Goal: Task Accomplishment & Management: Complete application form

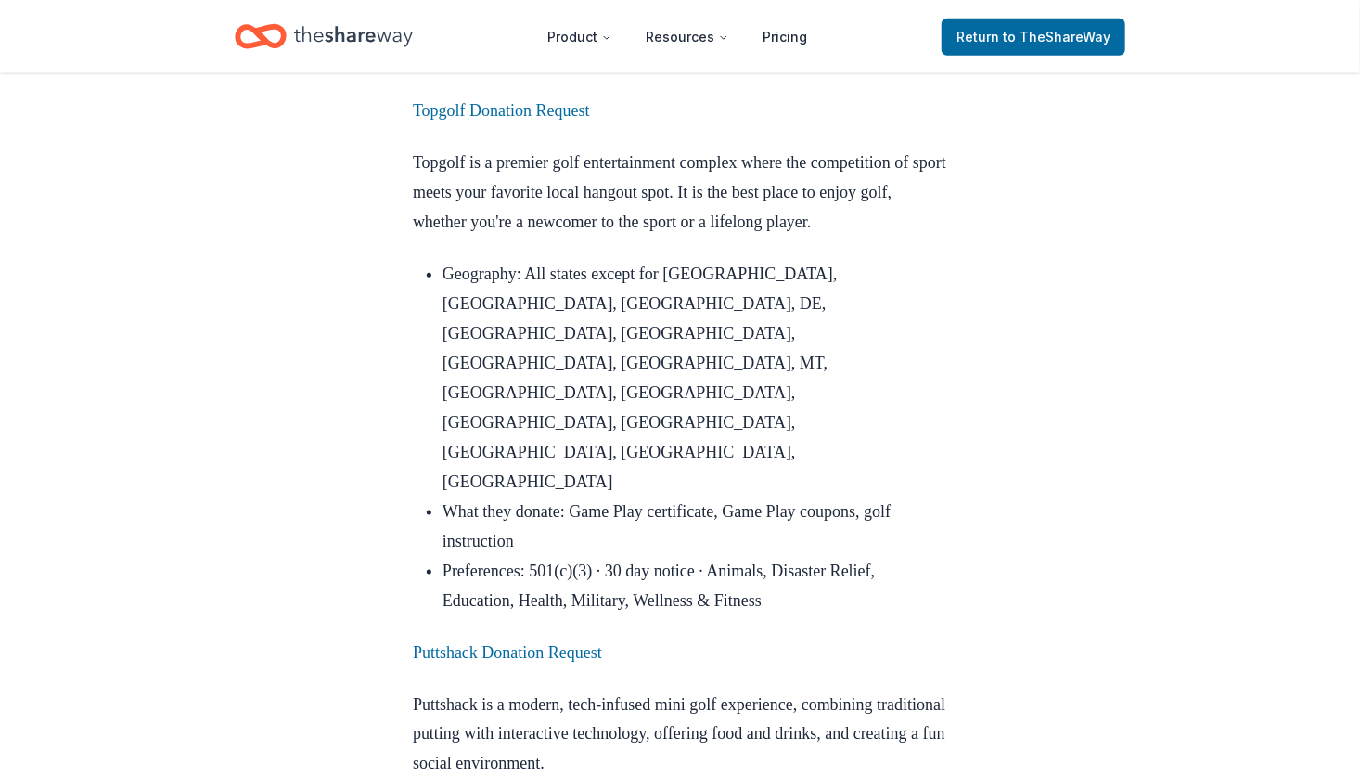
scroll to position [968, 0]
click at [462, 642] on link "Puttshack Donation Request" at bounding box center [507, 651] width 189 height 19
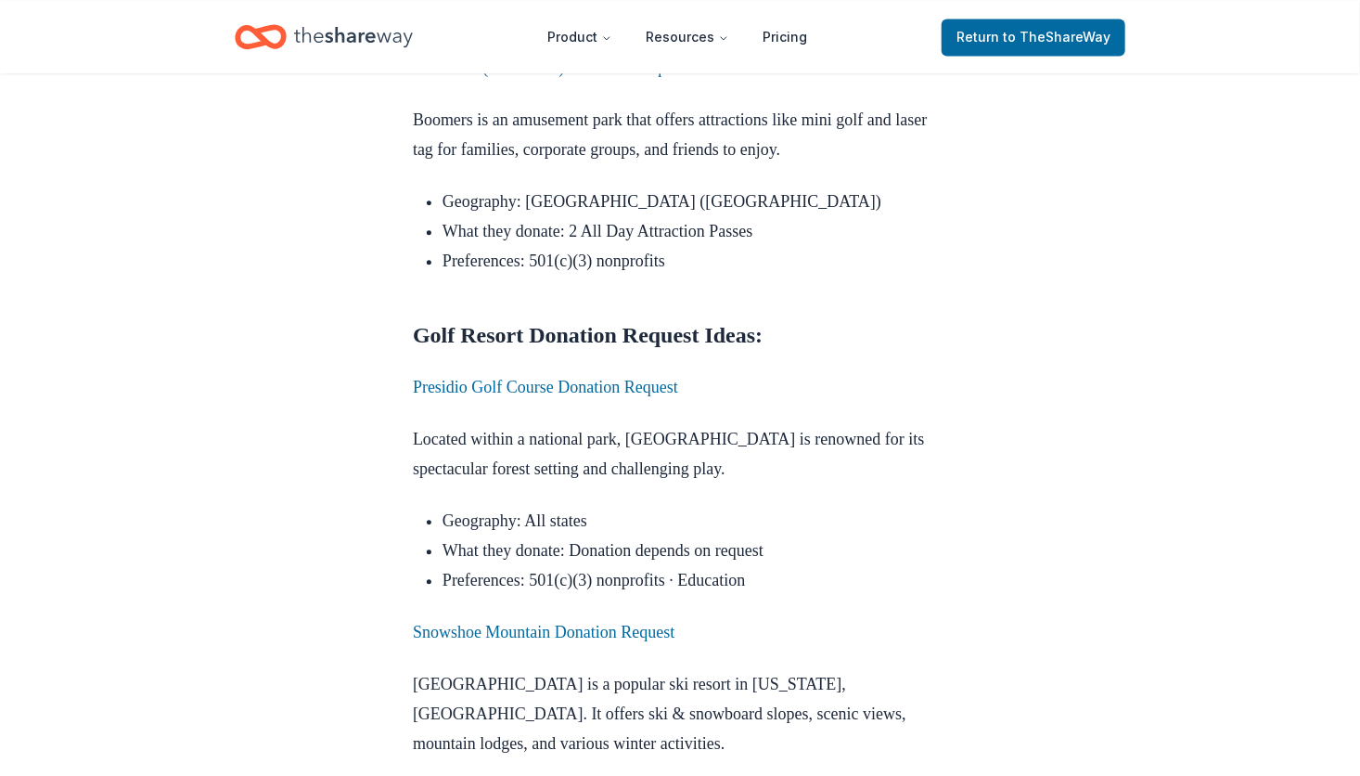
scroll to position [1973, 0]
click at [554, 378] on link "Presidio Golf Course Donation Request" at bounding box center [545, 387] width 265 height 19
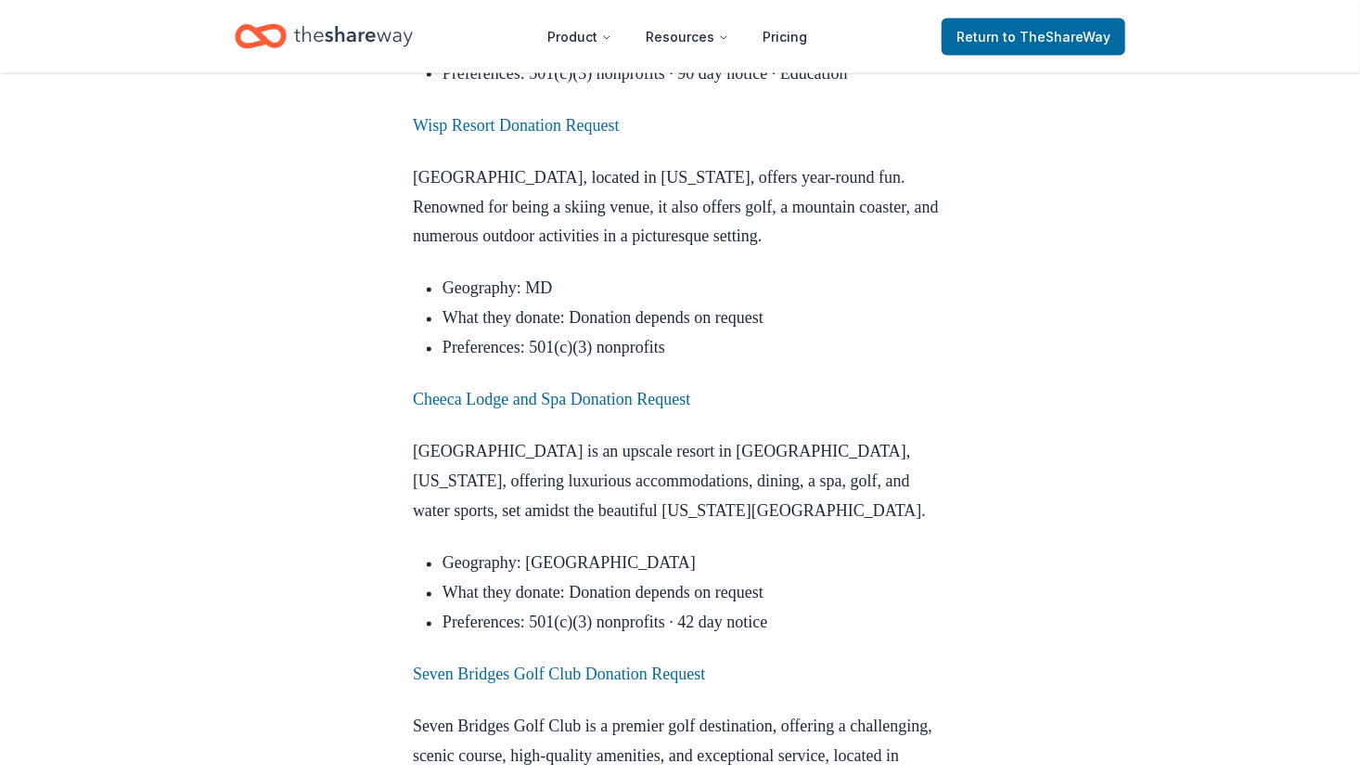
scroll to position [4889, 0]
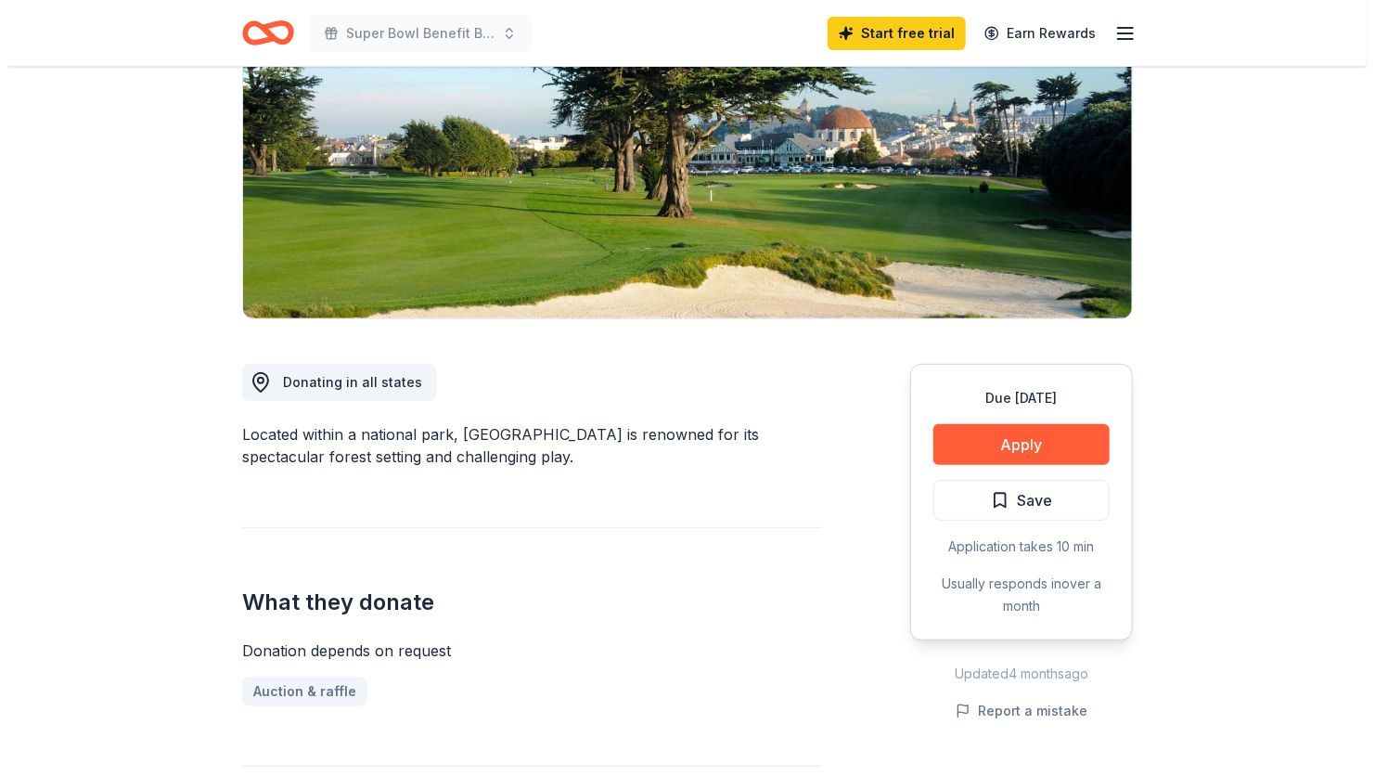
scroll to position [381, 0]
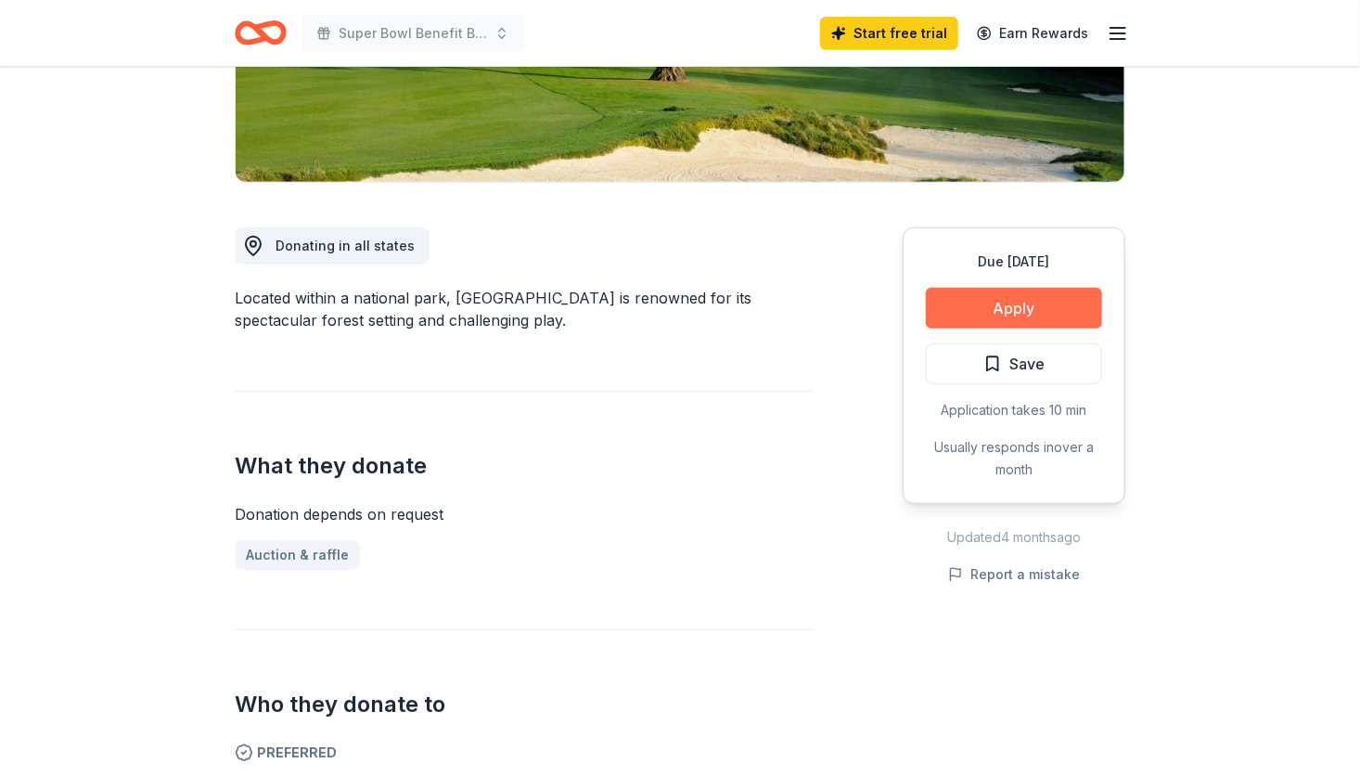
click at [1030, 306] on button "Apply" at bounding box center [1014, 308] width 176 height 41
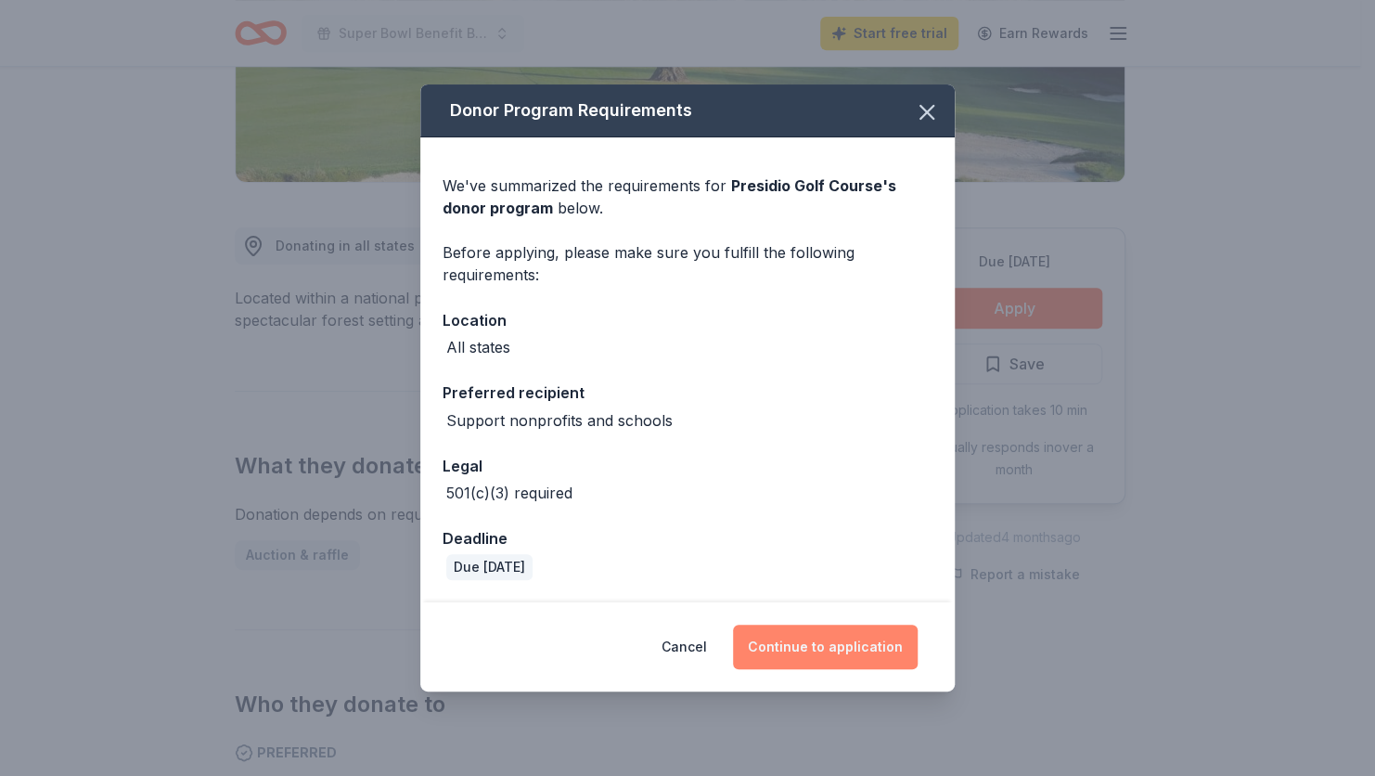
click at [834, 649] on button "Continue to application" at bounding box center [825, 646] width 185 height 45
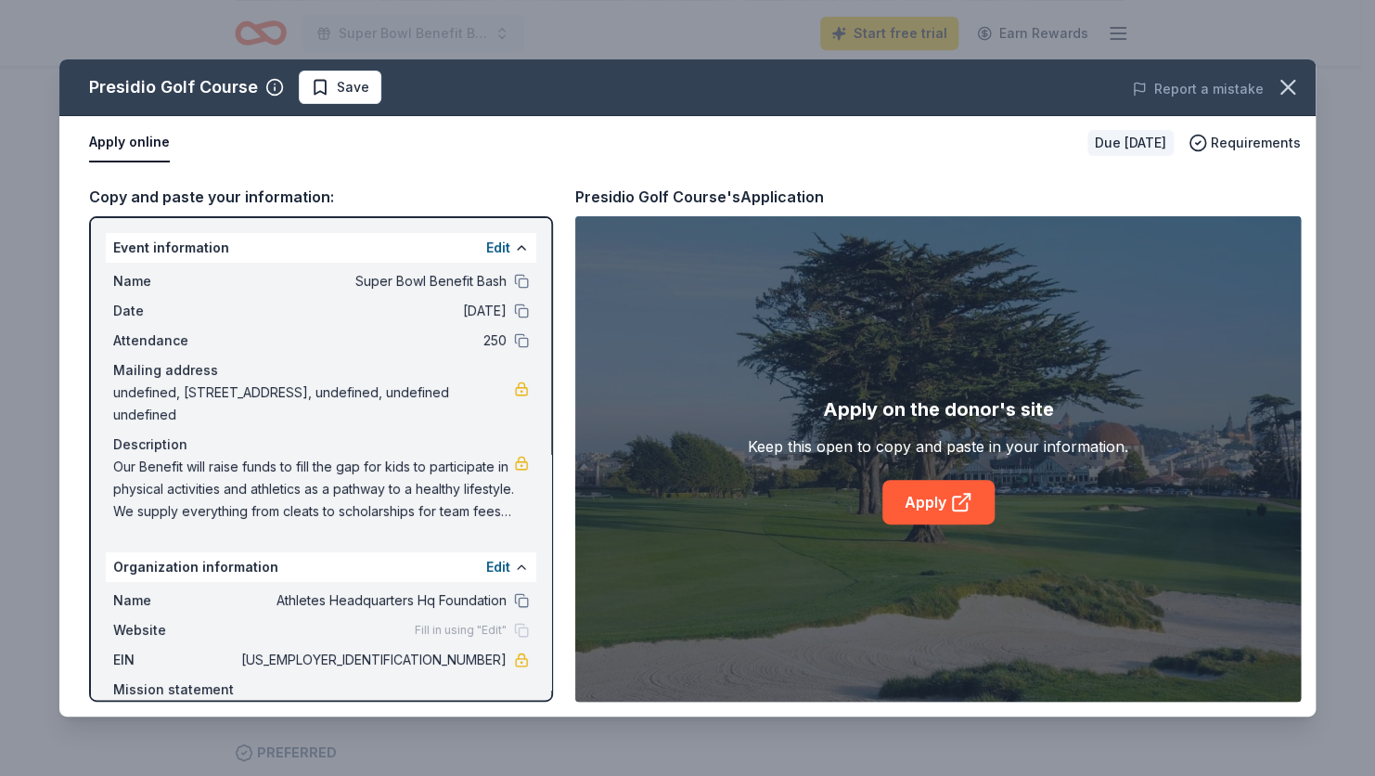
click at [212, 387] on span "undefined, [STREET_ADDRESS], undefined, undefined undefined" at bounding box center [313, 403] width 401 height 45
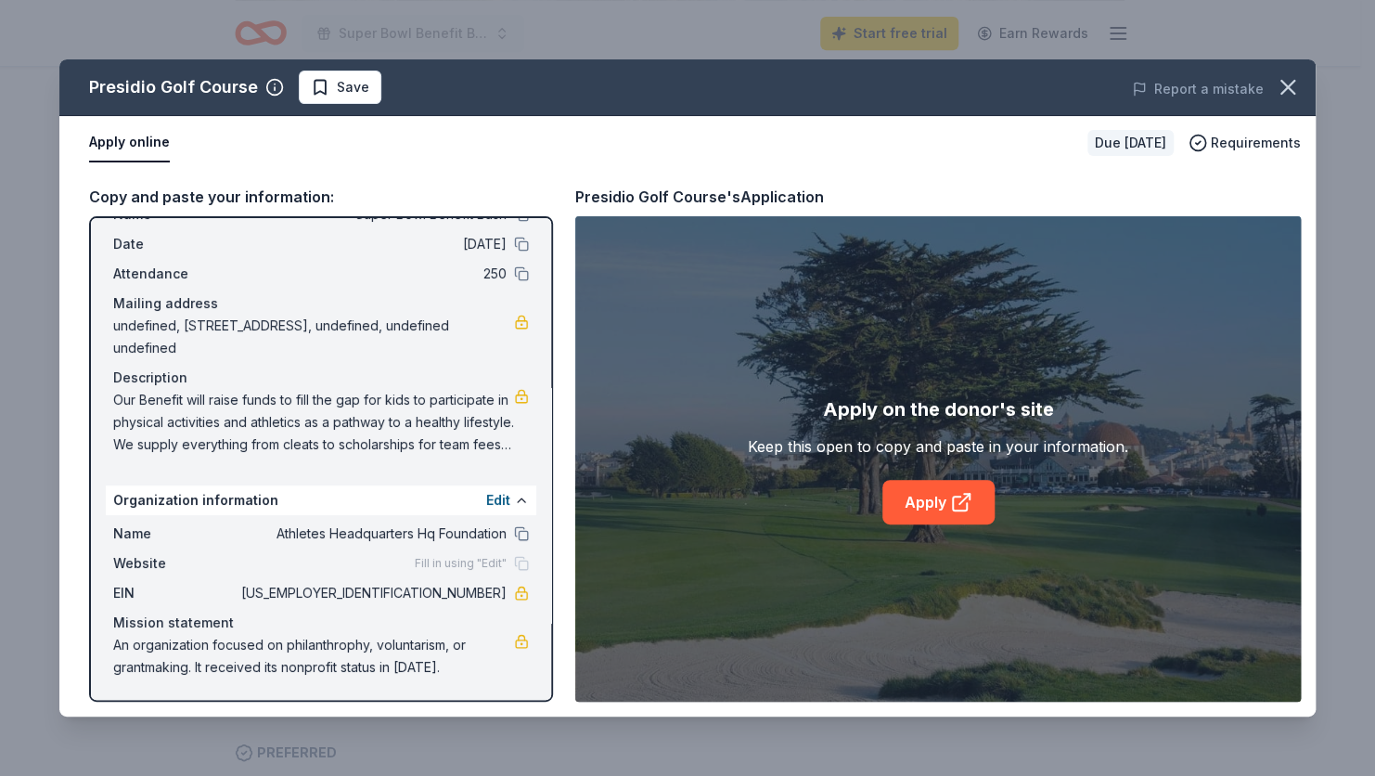
scroll to position [0, 0]
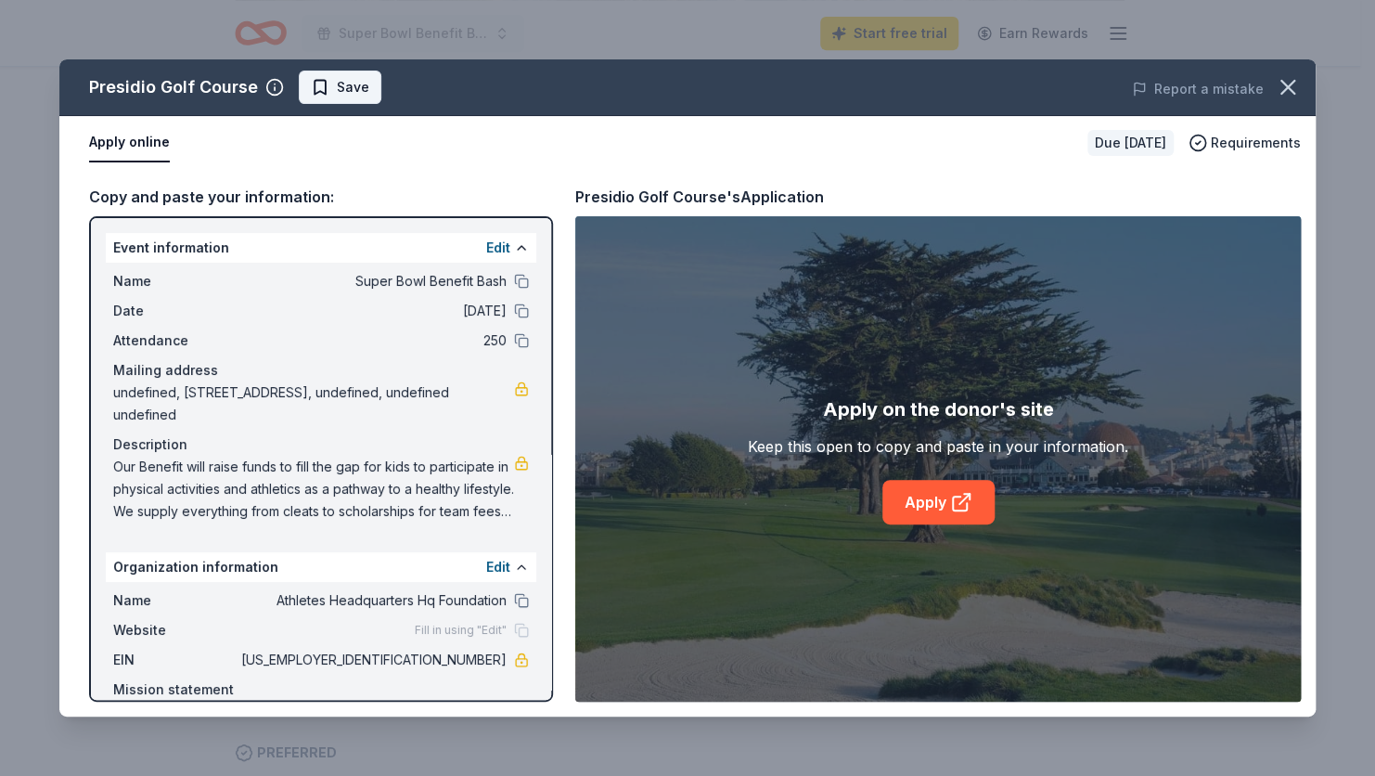
click at [327, 77] on span "Save" at bounding box center [340, 87] width 58 height 22
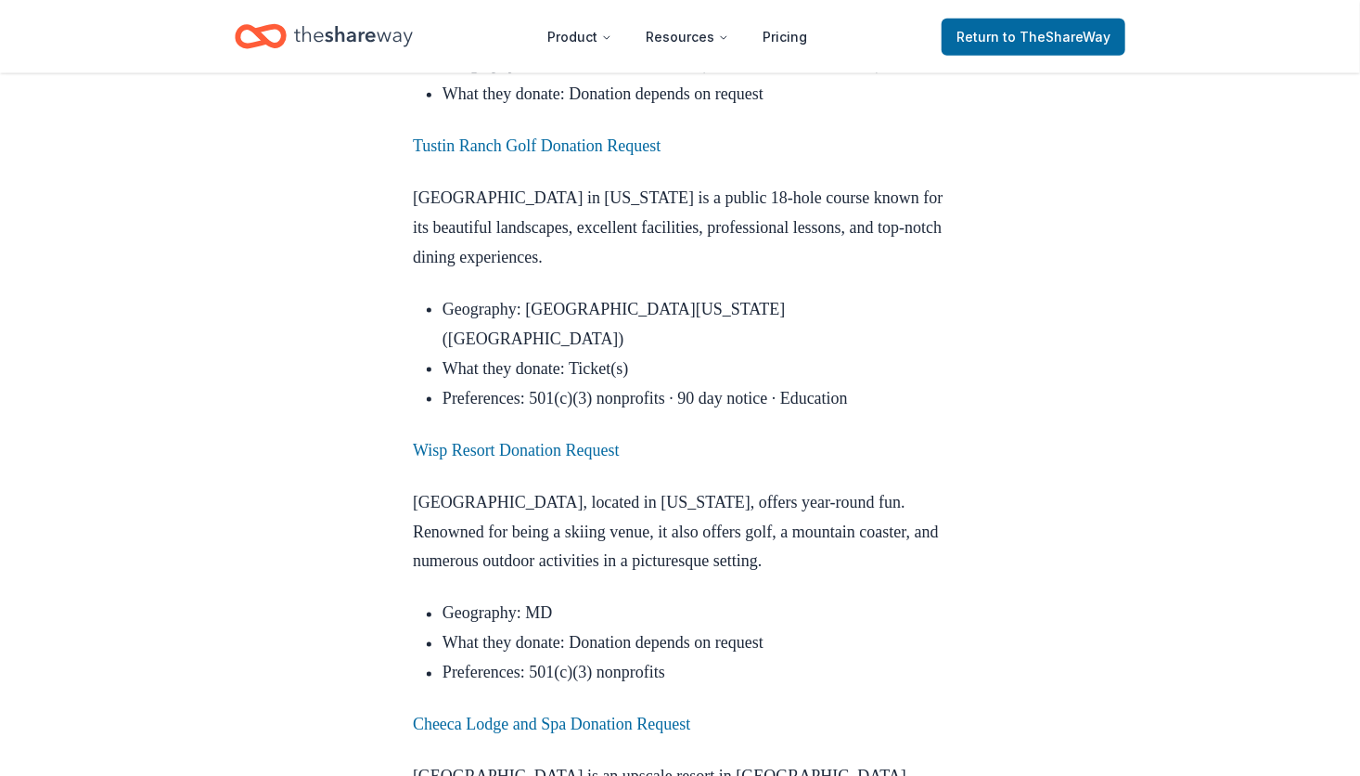
scroll to position [4486, 0]
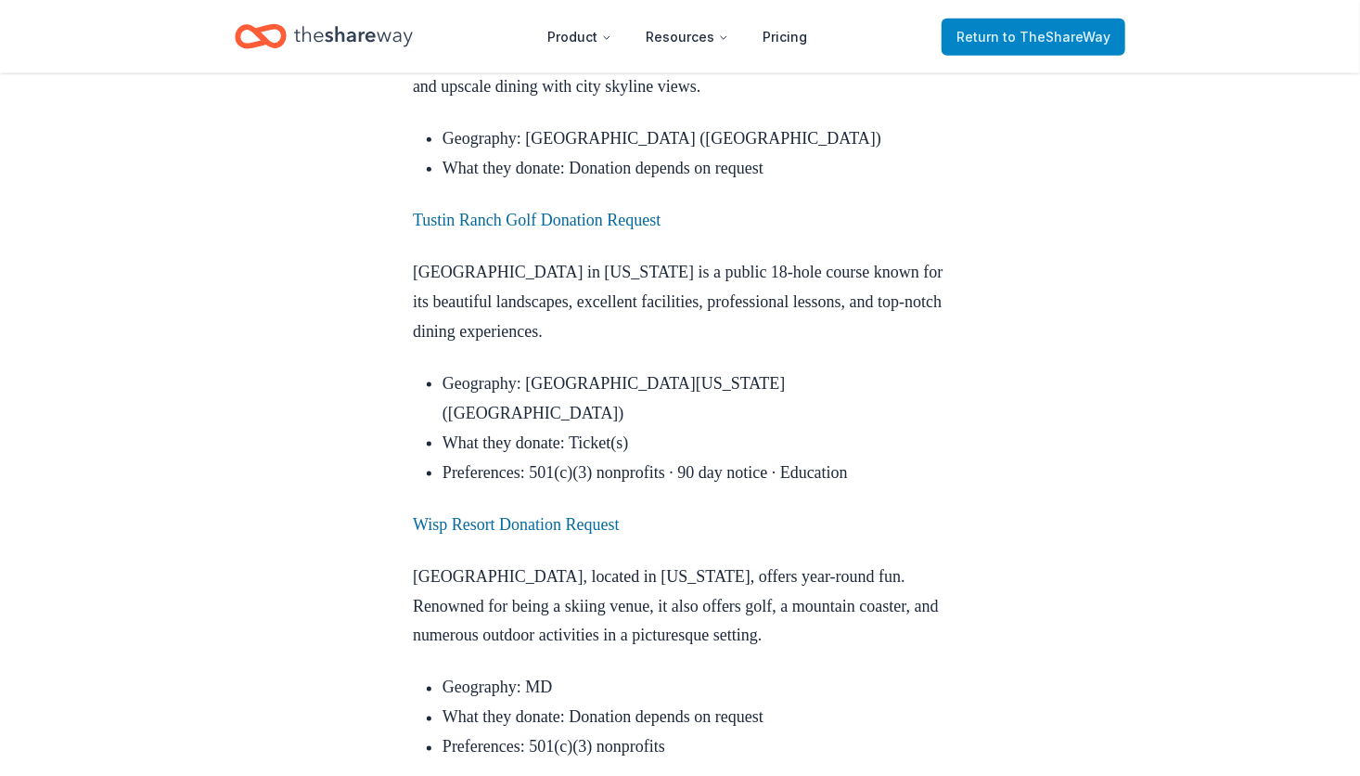
click at [1079, 26] on span "Return to TheShareWay" at bounding box center [1033, 37] width 154 height 22
